Goal: Use online tool/utility

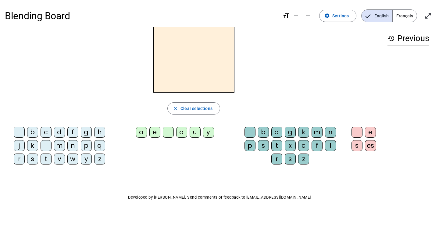
click at [33, 159] on div "s" at bounding box center [32, 159] width 11 height 11
click at [154, 133] on div "e" at bounding box center [154, 132] width 11 height 11
click at [304, 147] on div "c" at bounding box center [303, 145] width 11 height 11
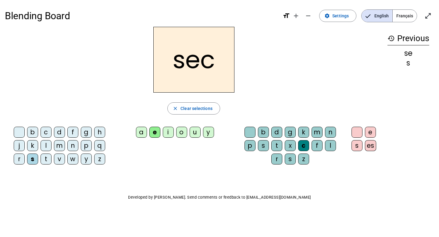
click at [406, 18] on span "Français" at bounding box center [404, 16] width 24 height 12
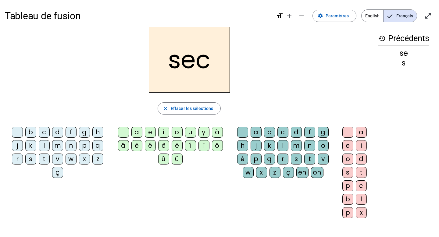
click at [85, 146] on div "p" at bounding box center [84, 145] width 11 height 11
click at [135, 134] on div "a" at bounding box center [136, 132] width 11 height 11
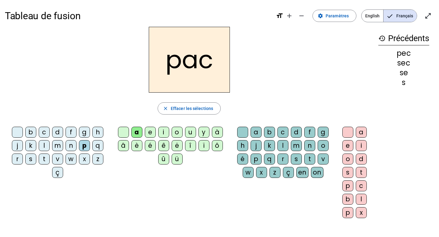
click at [295, 160] on div "s" at bounding box center [296, 159] width 11 height 11
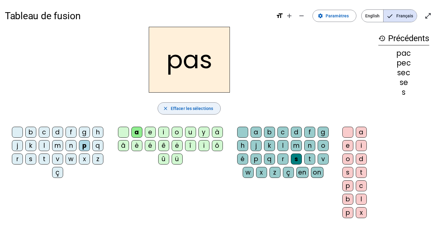
click at [194, 106] on span "Effacer les sélections" at bounding box center [192, 108] width 42 height 7
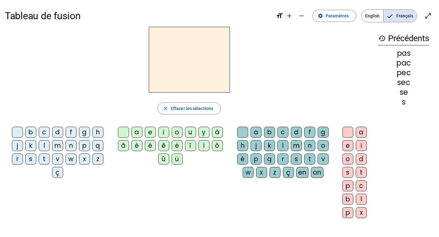
click at [82, 142] on div "p" at bounding box center [84, 145] width 11 height 11
click at [137, 131] on div "a" at bounding box center [136, 132] width 11 height 11
click at [284, 160] on div "r" at bounding box center [282, 159] width 11 height 11
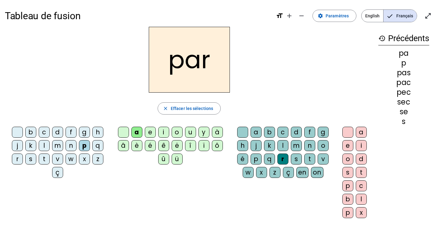
click at [348, 148] on div "e" at bounding box center [347, 145] width 11 height 11
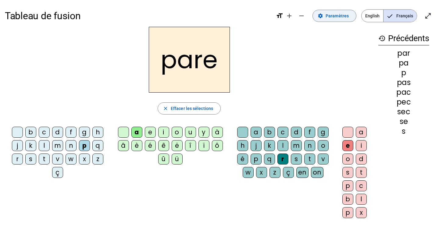
click at [342, 16] on span "Paramètres" at bounding box center [336, 15] width 23 height 7
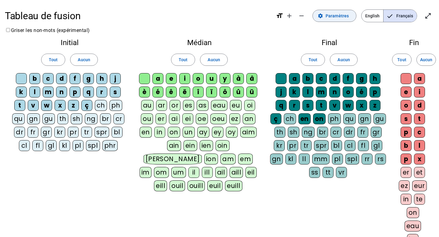
click at [342, 16] on span "Paramètres" at bounding box center [336, 15] width 23 height 7
